Goal: Task Accomplishment & Management: Manage account settings

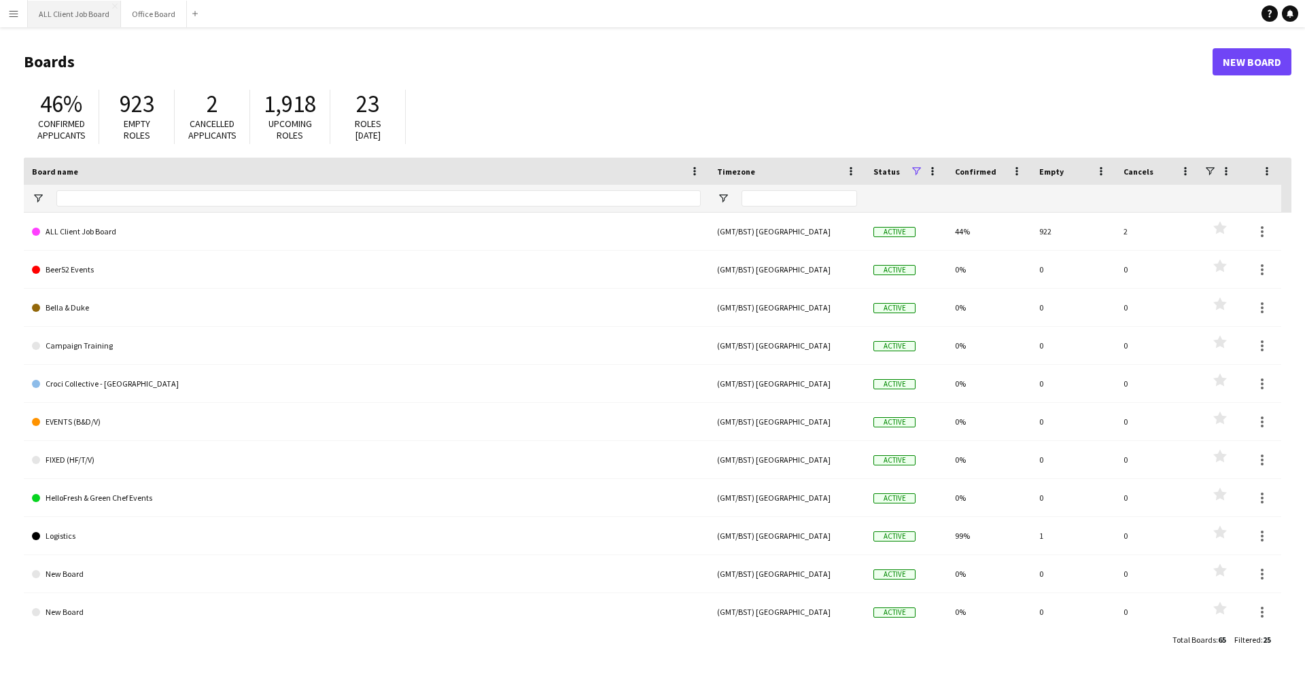
click at [80, 18] on button "ALL Client Job Board Close" at bounding box center [74, 14] width 93 height 27
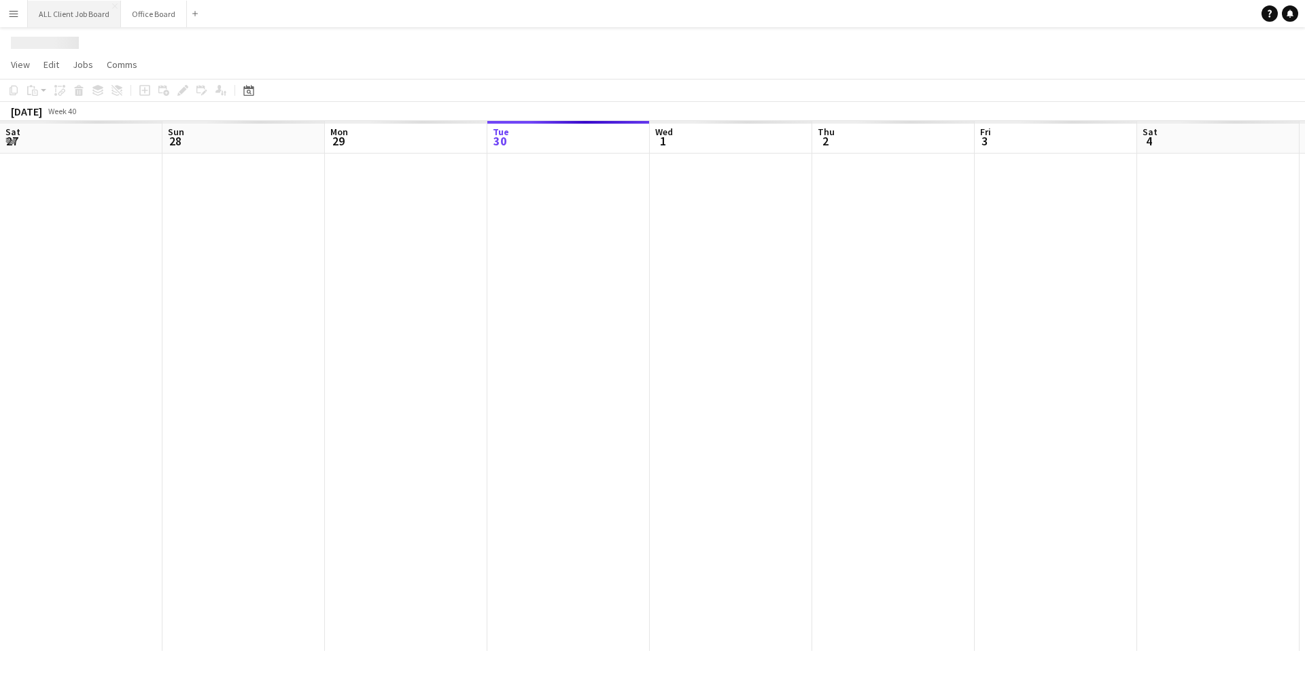
scroll to position [0, 325]
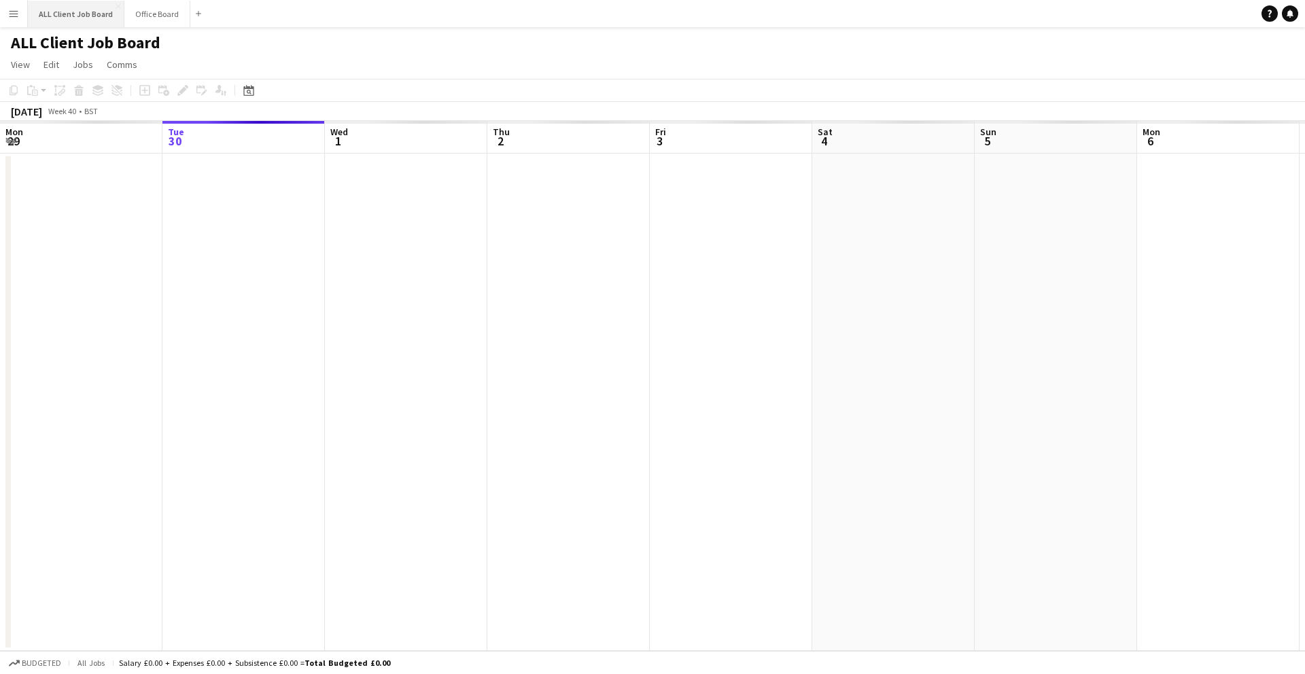
click at [29, 15] on button "ALL Client Job Board Close" at bounding box center [76, 14] width 96 height 27
click at [11, 12] on app-icon "Menu" at bounding box center [13, 13] width 11 height 11
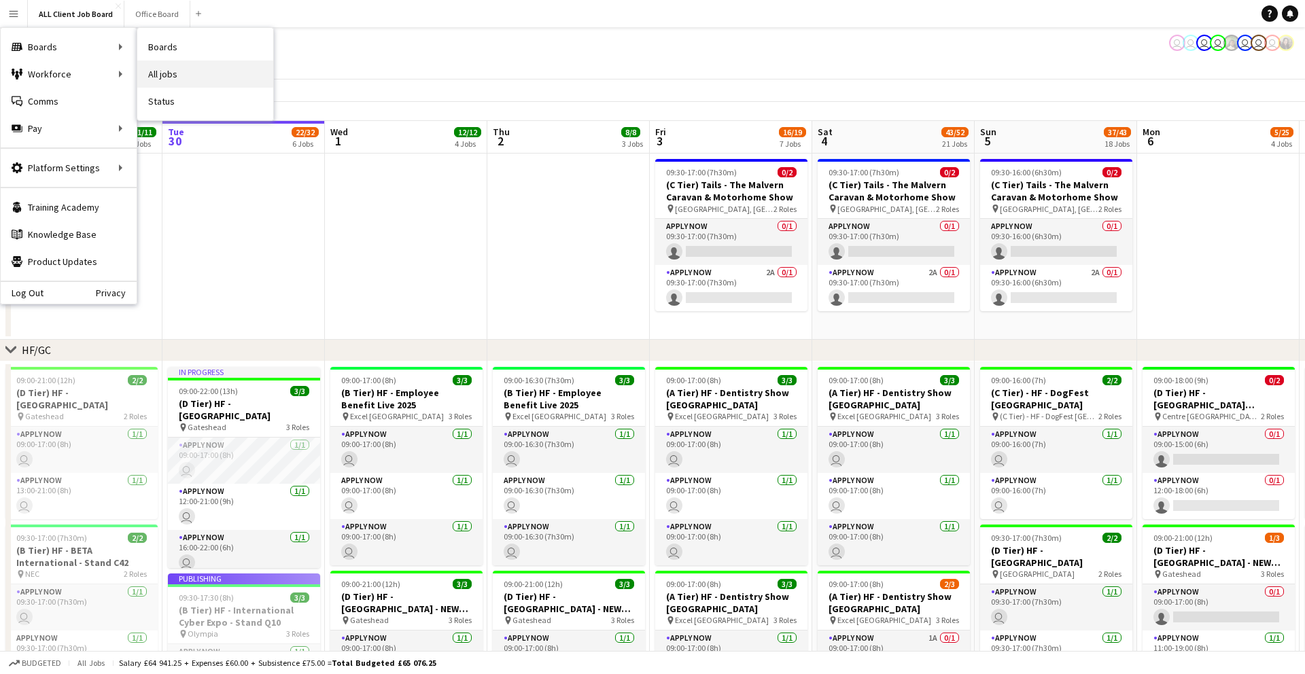
click at [169, 71] on link "All jobs" at bounding box center [205, 73] width 136 height 27
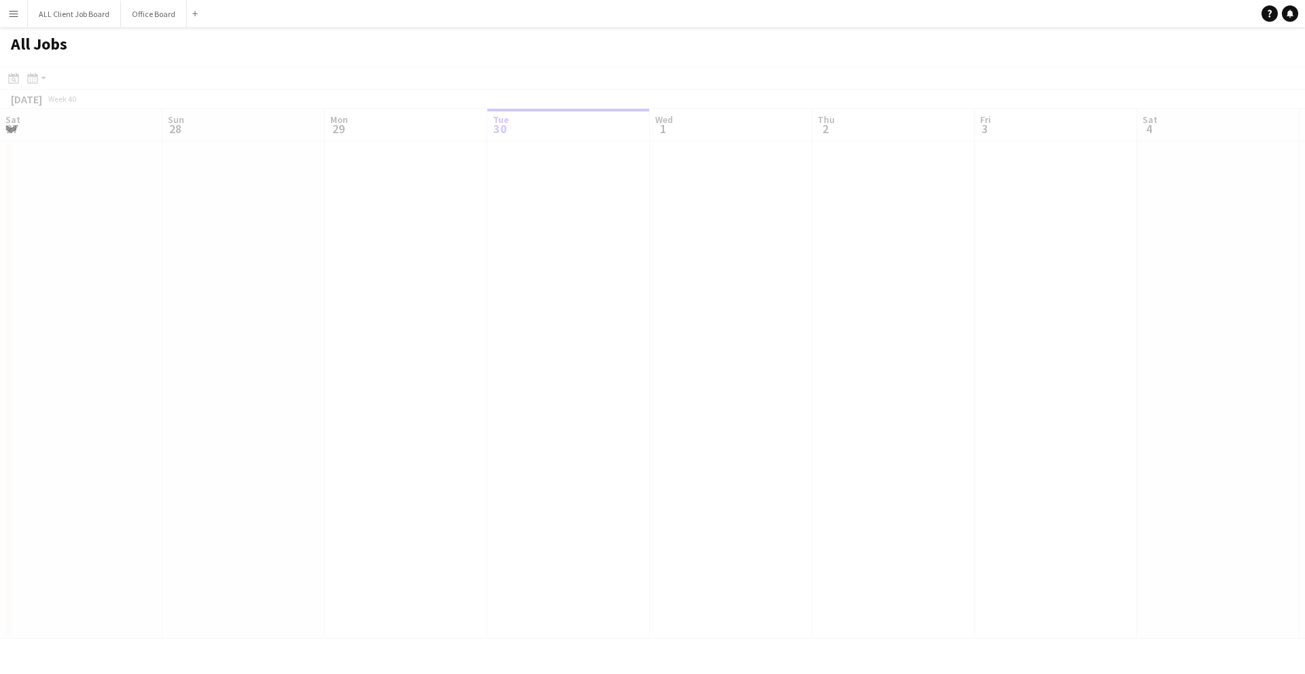
scroll to position [0, 325]
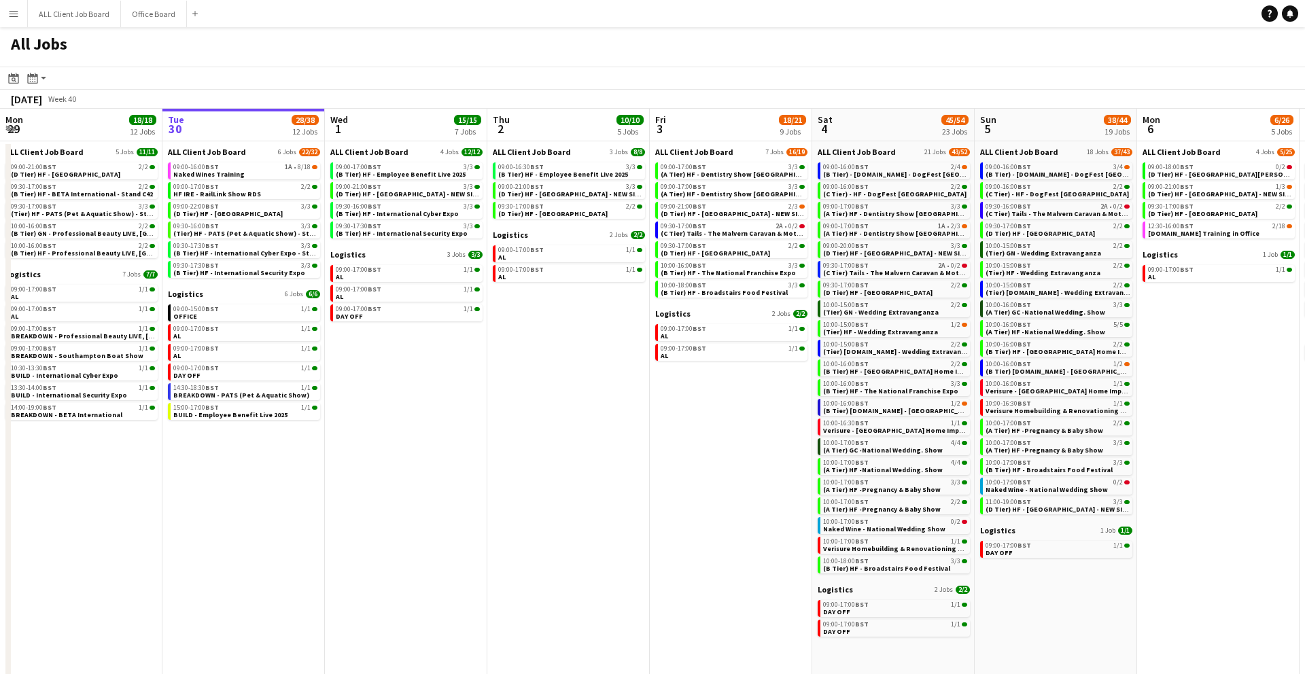
click at [13, 18] on app-icon "Menu" at bounding box center [13, 13] width 11 height 11
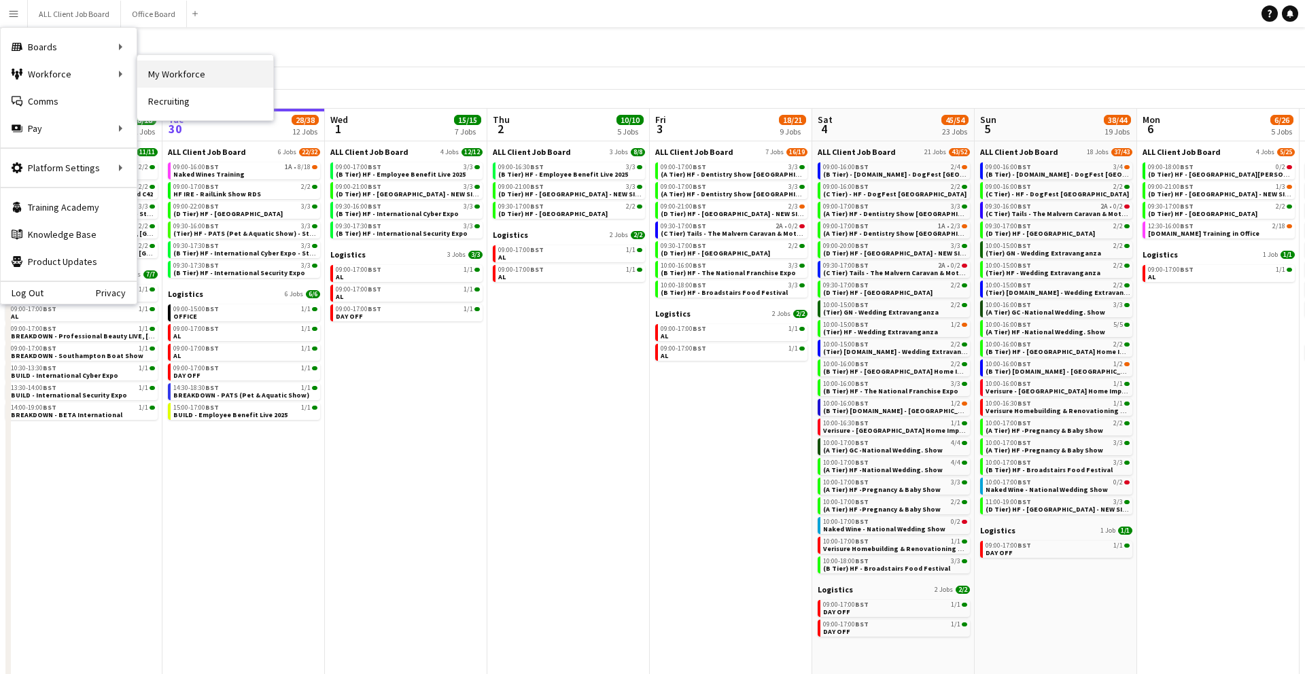
click at [148, 69] on link "My Workforce" at bounding box center [205, 73] width 136 height 27
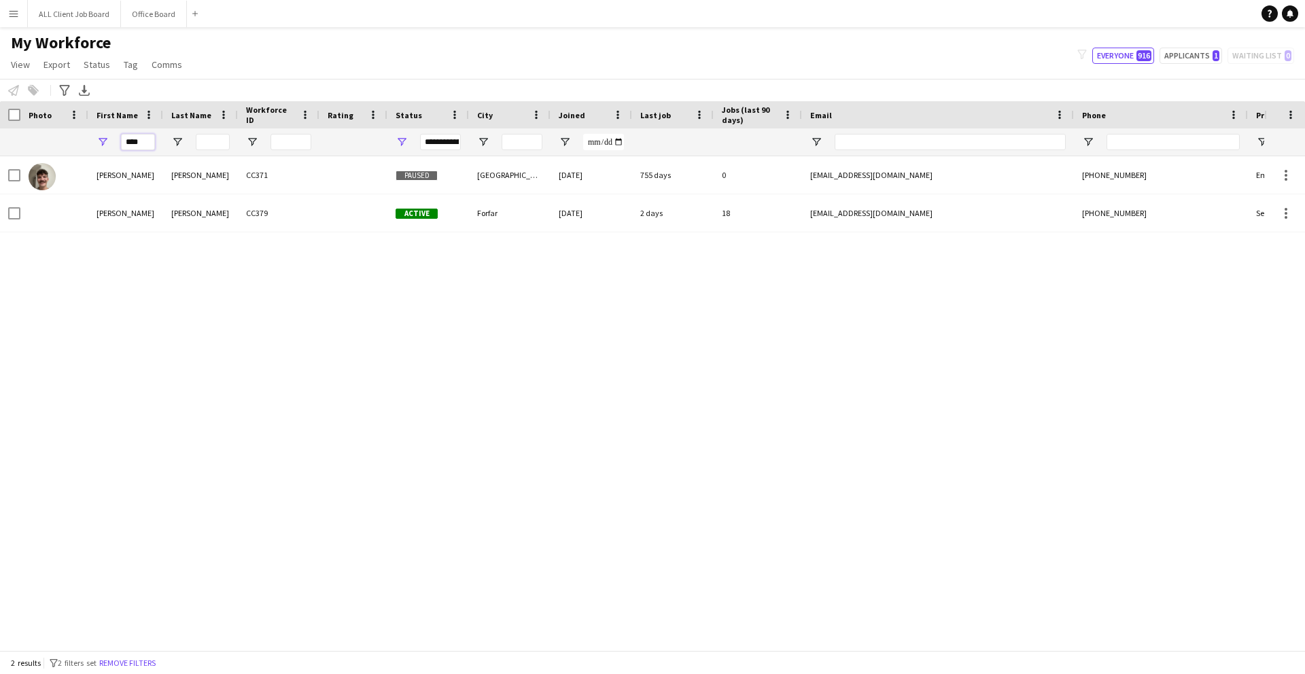
click at [142, 139] on input "****" at bounding box center [138, 142] width 34 height 16
type input "*"
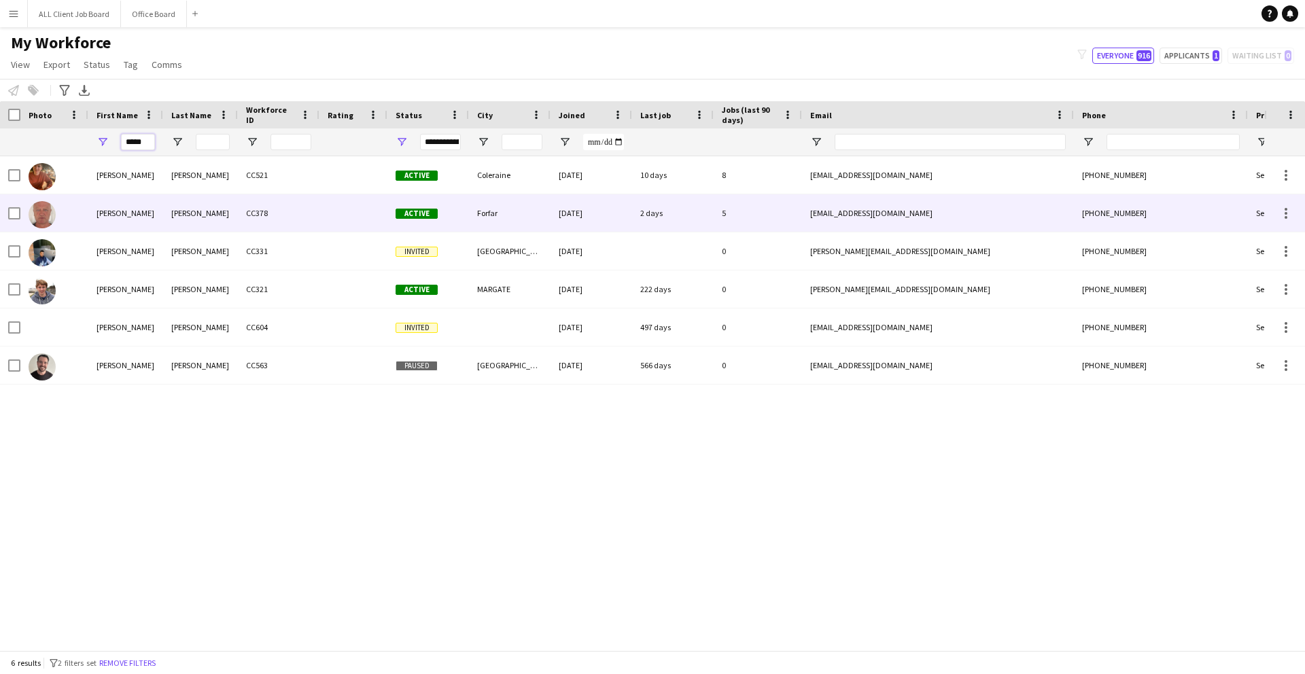
type input "*****"
click at [124, 200] on div "[PERSON_NAME]" at bounding box center [125, 212] width 75 height 37
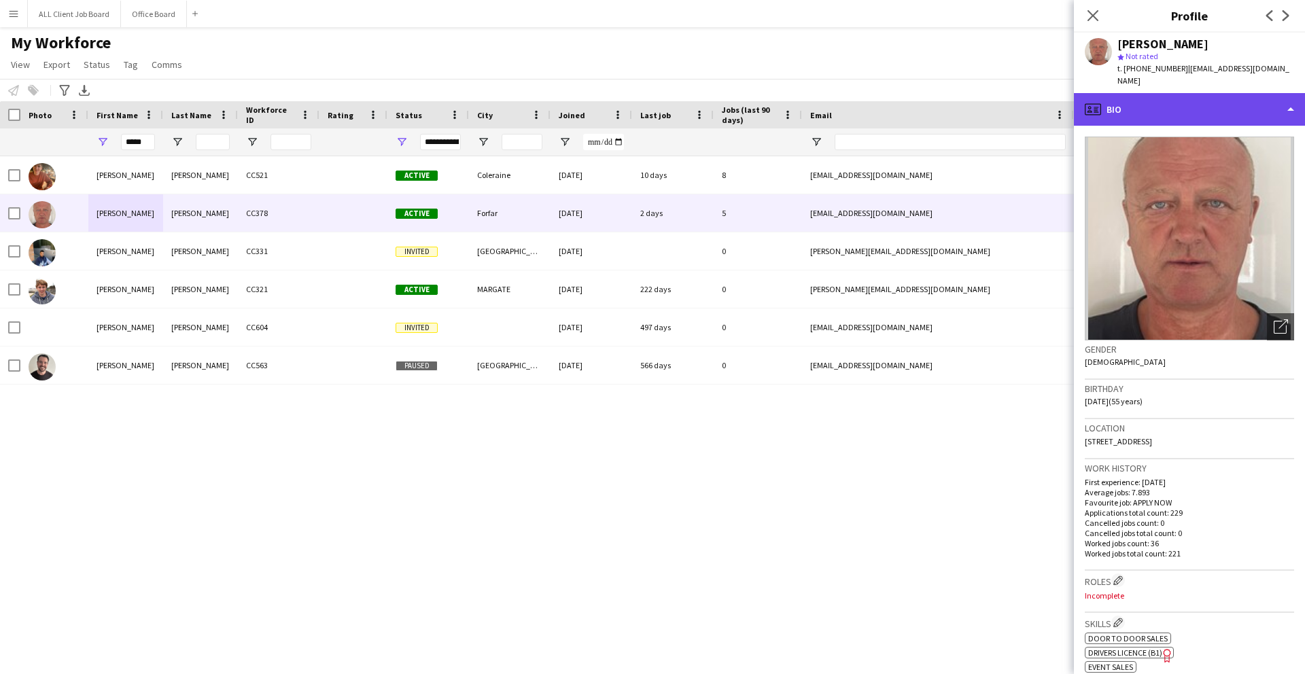
click at [1134, 93] on div "profile Bio" at bounding box center [1189, 109] width 231 height 33
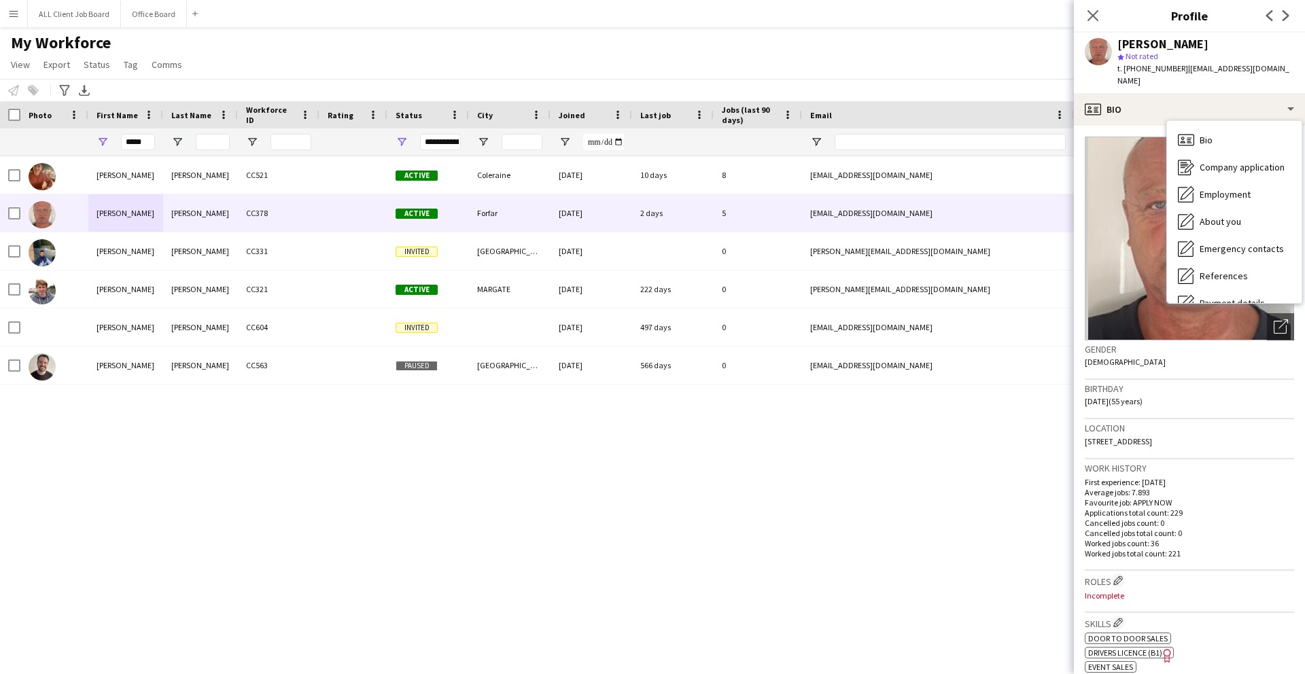
click at [1171, 383] on h3 "Birthday" at bounding box center [1189, 389] width 209 height 12
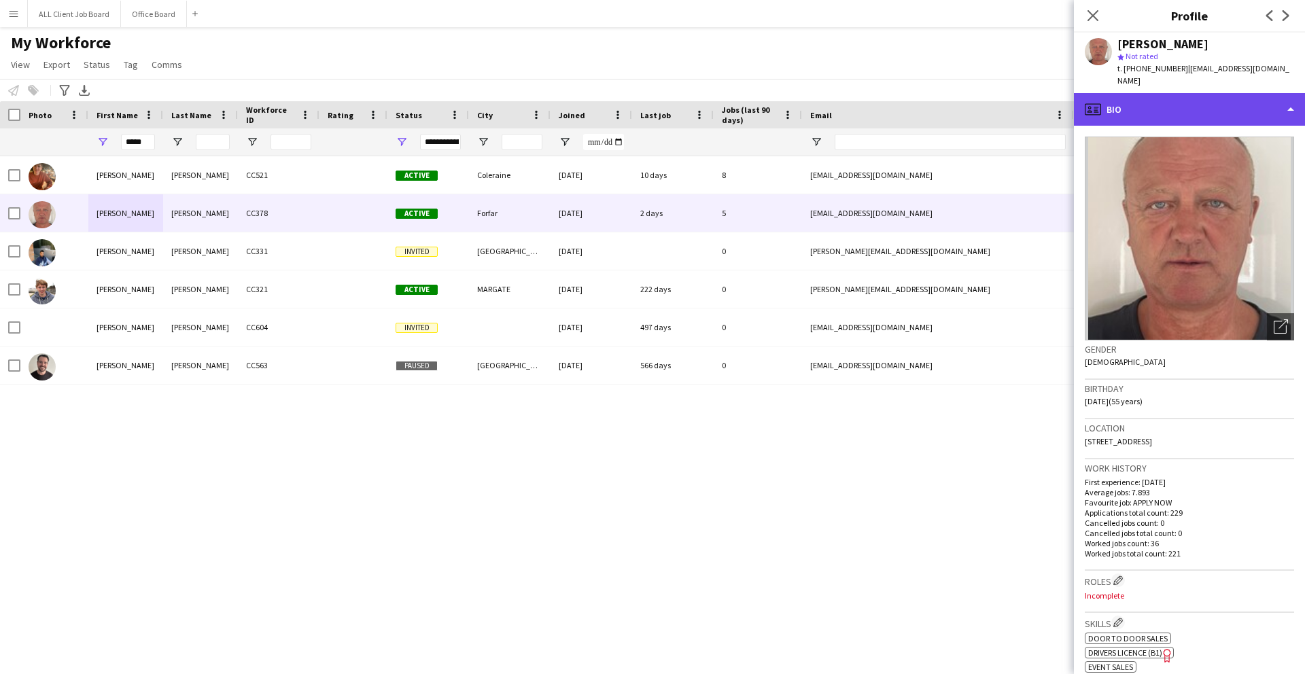
click at [1216, 93] on div "profile Bio" at bounding box center [1189, 109] width 231 height 33
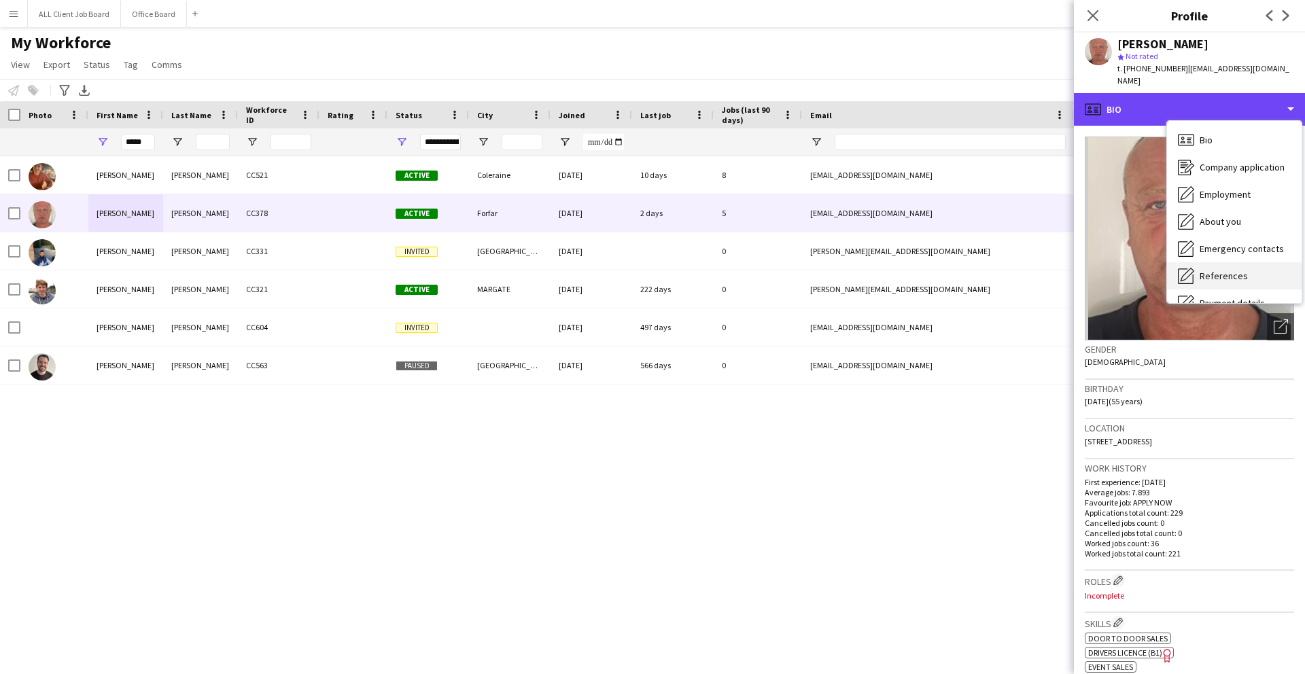
scroll to position [155, 0]
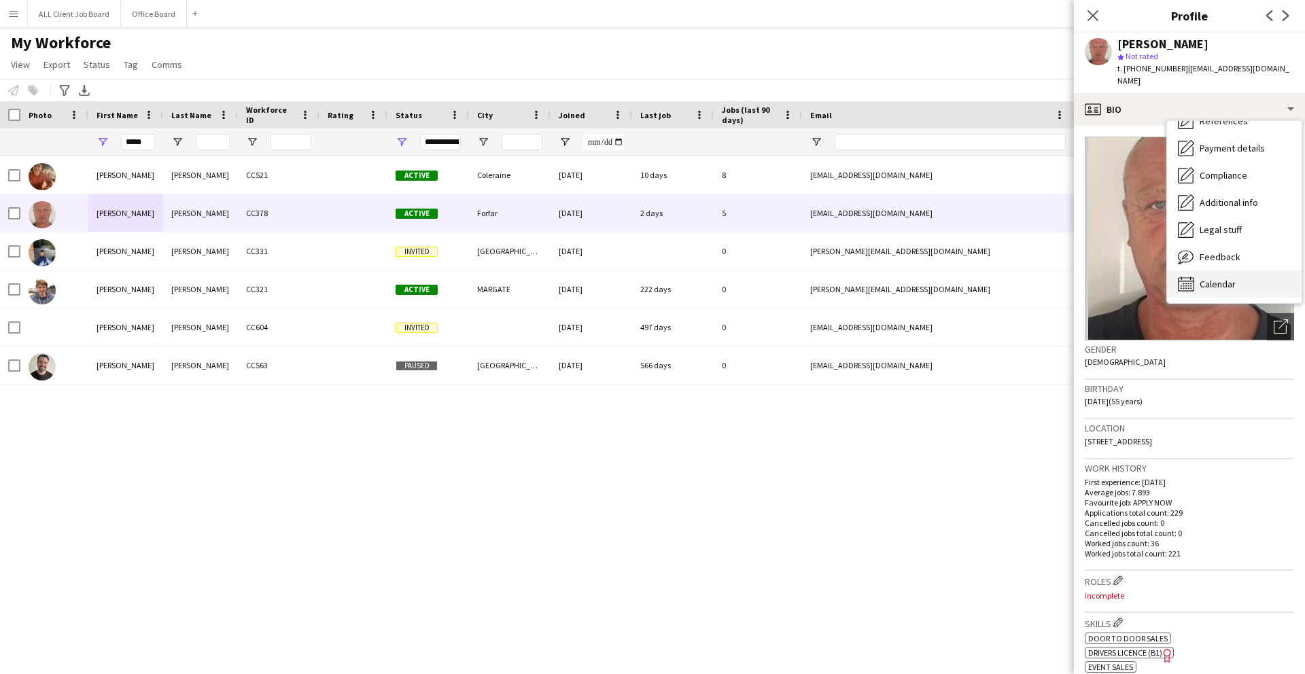
click at [1199, 278] on span "Calendar" at bounding box center [1217, 284] width 36 height 12
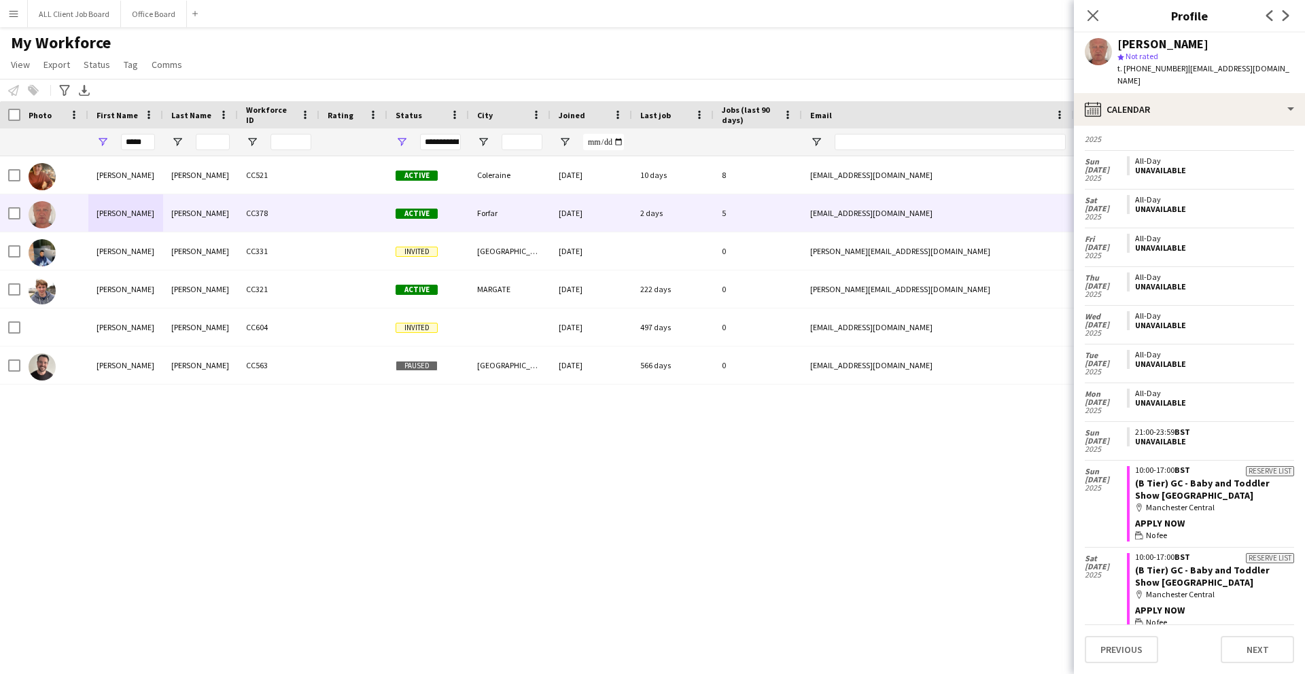
scroll to position [2868, 0]
